Goal: Obtain resource: Download file/media

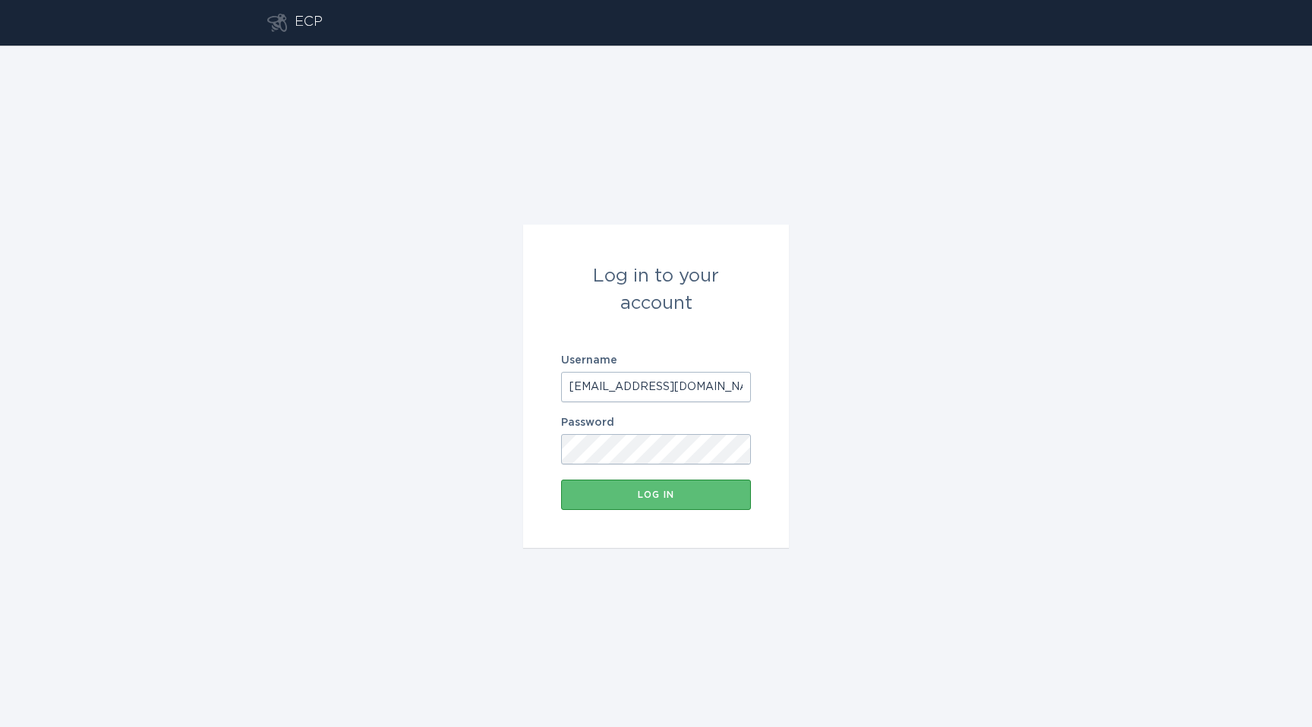
click at [664, 385] on input "[EMAIL_ADDRESS][DOMAIN_NAME]" at bounding box center [656, 387] width 190 height 30
paste input "evergy-mo"
type input "[EMAIL_ADDRESS][DOMAIN_NAME]"
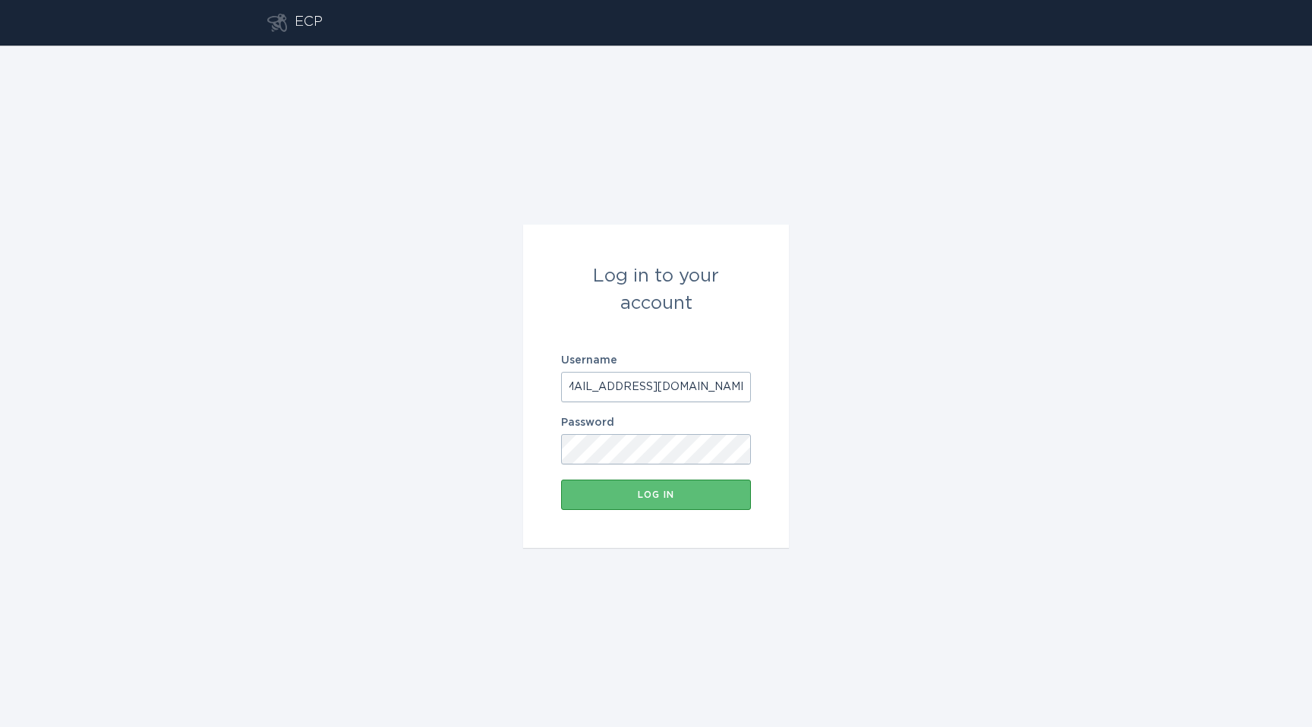
scroll to position [0, 0]
click at [671, 491] on div "Log in" at bounding box center [656, 495] width 175 height 9
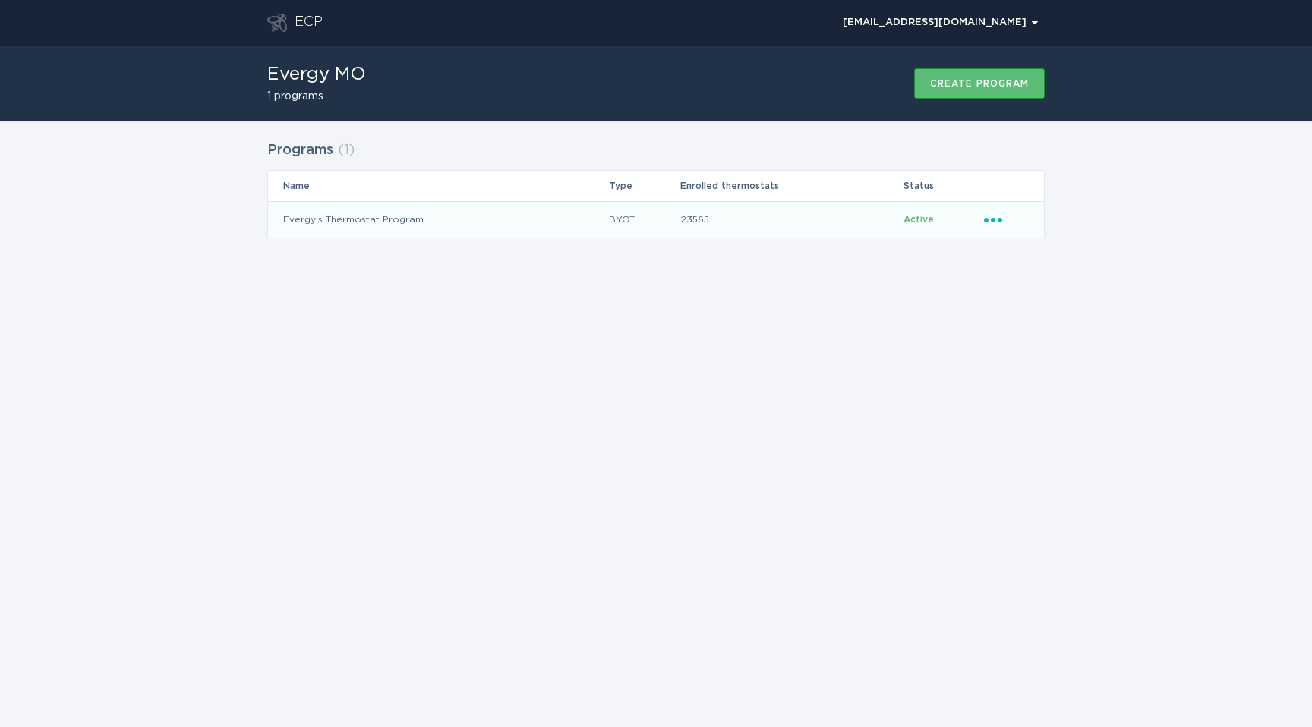
click at [999, 218] on icon "Popover menu" at bounding box center [993, 220] width 18 height 5
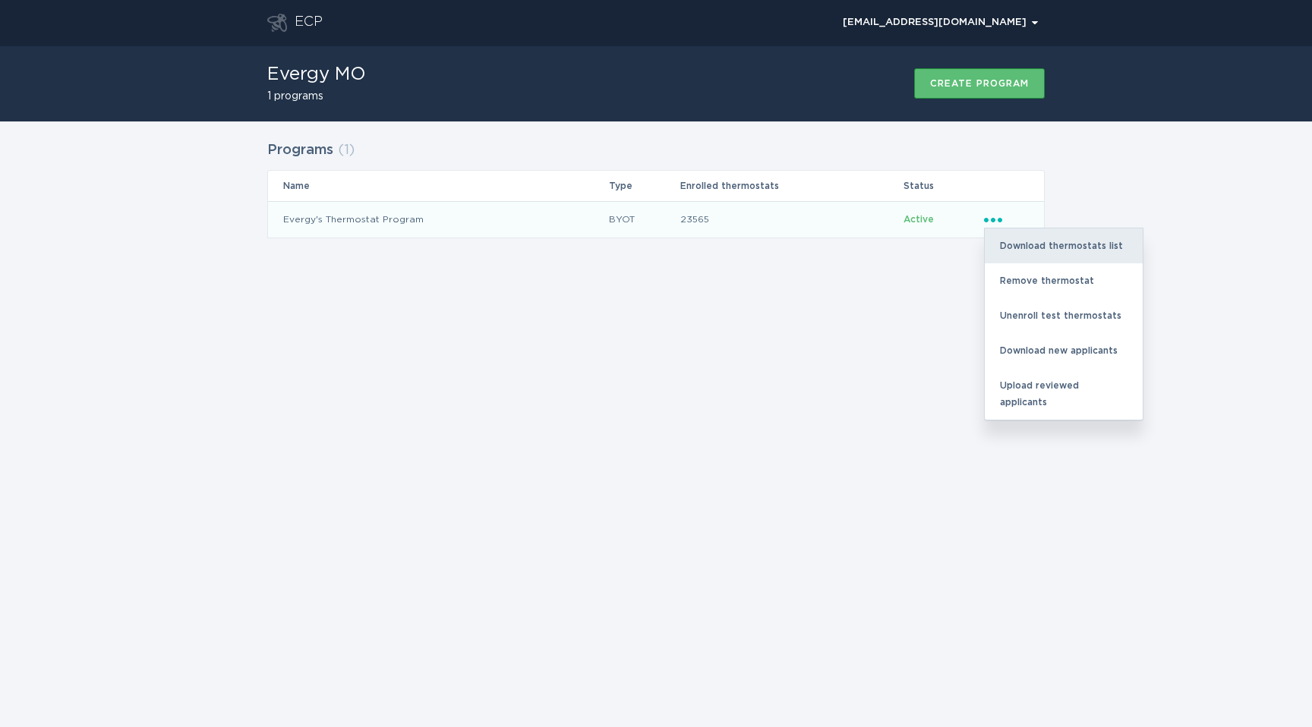
click at [1012, 238] on div "Download thermostats list" at bounding box center [1064, 246] width 158 height 35
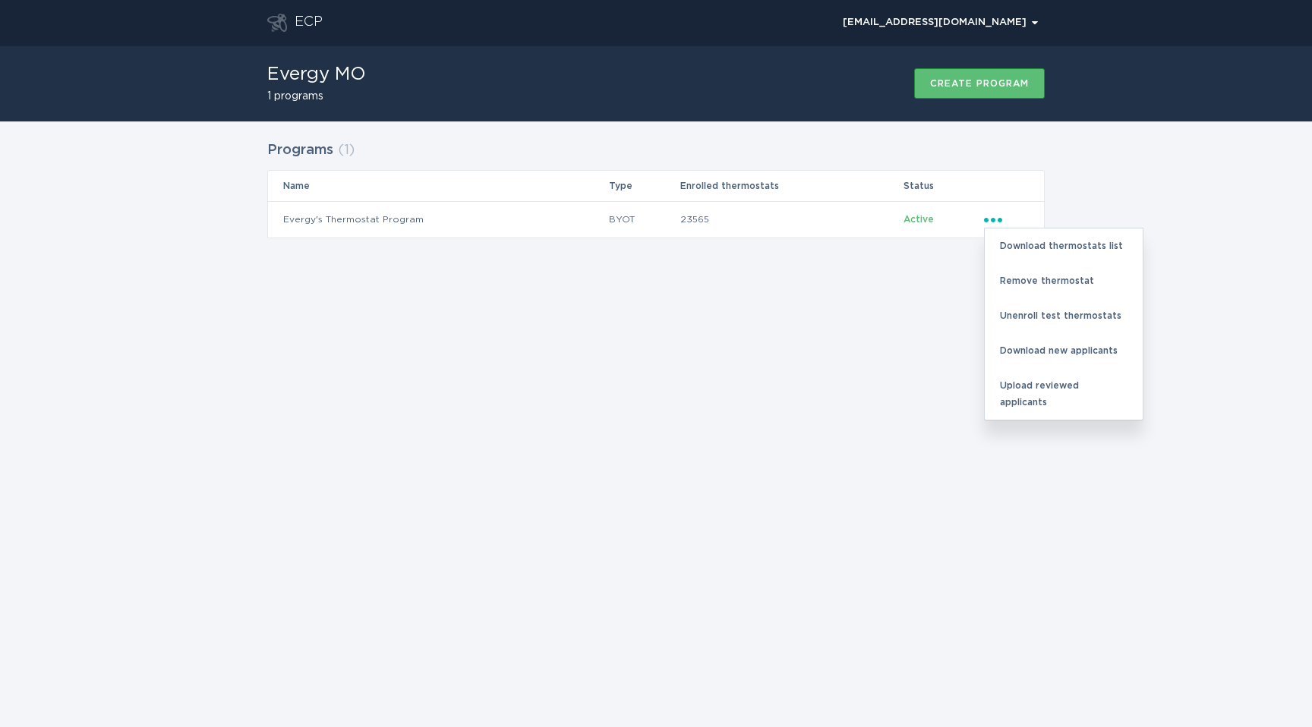
click at [760, 366] on div "ECP [EMAIL_ADDRESS][DOMAIN_NAME] Chevron Evergy MO 1 programs Create program Pr…" at bounding box center [656, 363] width 1312 height 727
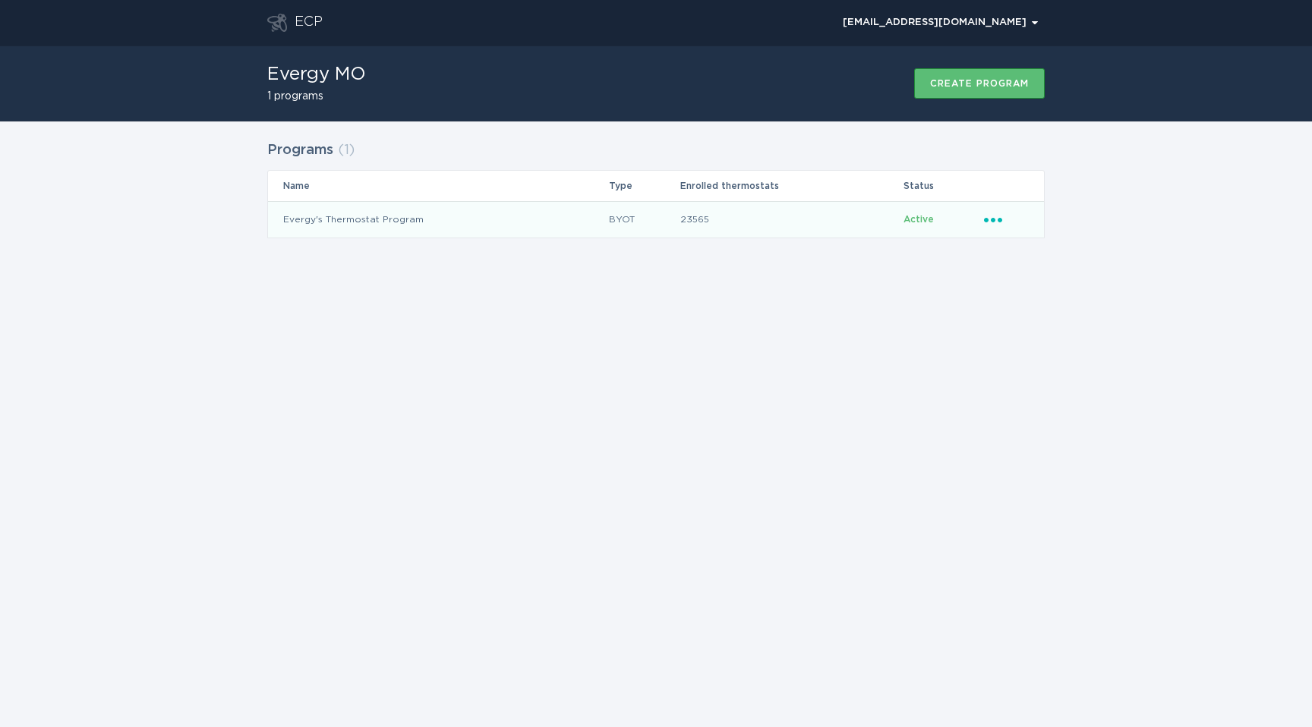
click at [993, 221] on icon "Popover menu" at bounding box center [993, 220] width 18 height 5
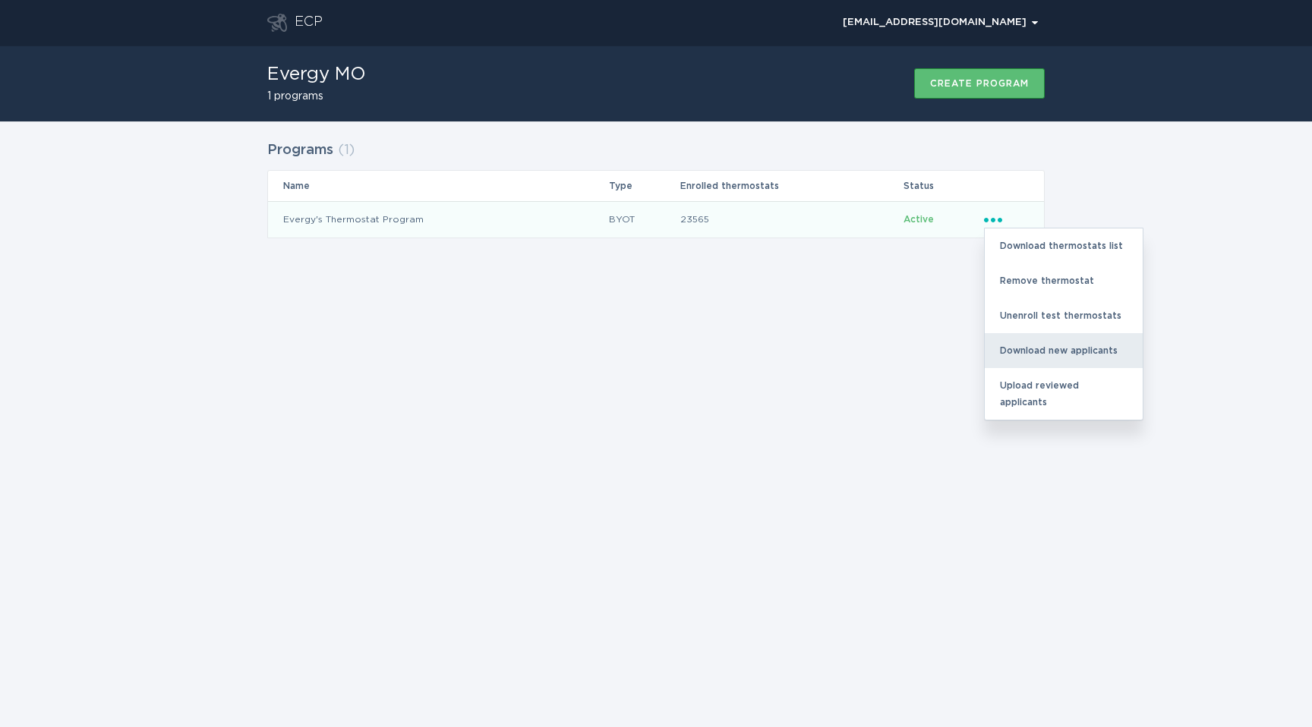
click at [1030, 352] on div "Download new applicants" at bounding box center [1064, 350] width 158 height 35
